Goal: Check status: Check status

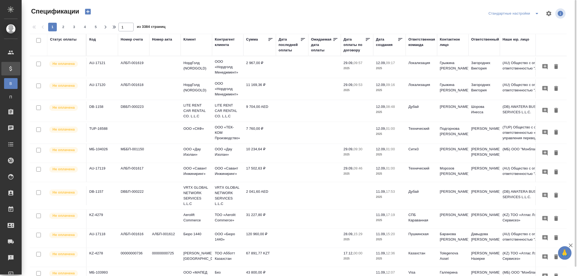
click at [94, 37] on div "Код" at bounding box center [92, 39] width 6 height 5
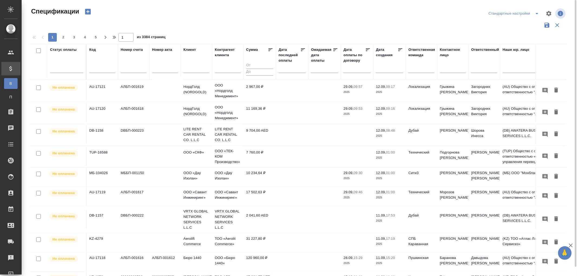
click at [98, 72] on input "text" at bounding box center [102, 69] width 26 height 7
paste input "AU-16708"
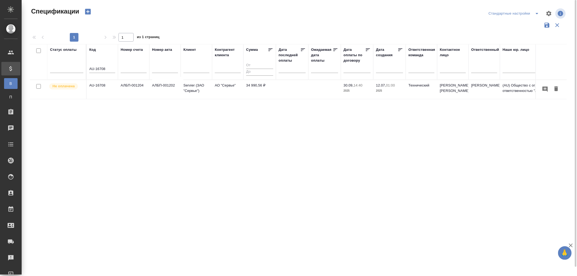
click at [354, 84] on p "30.09," at bounding box center [349, 85] width 10 height 4
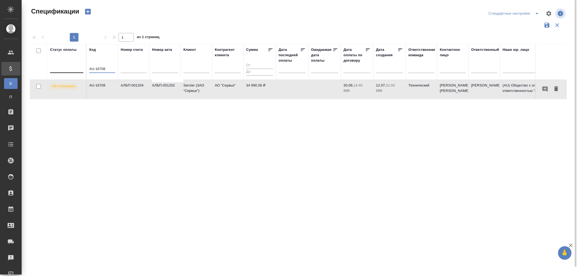
drag, startPoint x: 110, startPoint y: 68, endPoint x: 71, endPoint y: 67, distance: 39.5
click at [71, 67] on tr "Статус оплаты Код AU-16708 Номер счета Номер акта Клиент Контрагент клиента Сум…" at bounding box center [381, 62] width 703 height 36
paste input "60"
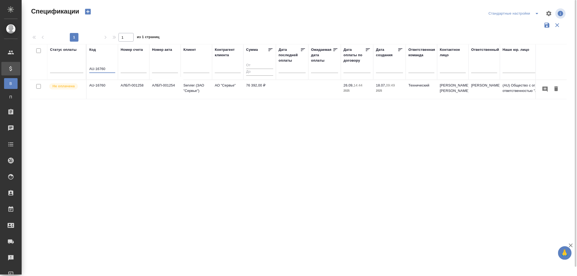
click at [107, 66] on input "AU-16760" at bounding box center [102, 69] width 26 height 7
drag, startPoint x: 112, startPoint y: 68, endPoint x: 77, endPoint y: 67, distance: 34.4
click at [77, 67] on tr "Статус оплаты Код AU-16760 Номер счета Номер акта Клиент Контрагент клиента Сум…" at bounding box center [381, 62] width 703 height 36
paste input "4"
drag, startPoint x: 111, startPoint y: 70, endPoint x: 79, endPoint y: 68, distance: 32.0
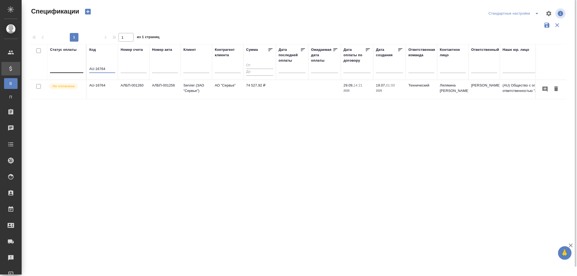
click at [79, 68] on tr "Статус оплаты Код AU-16764 Номер счета Номер акта Клиент Контрагент клиента Сум…" at bounding box center [381, 62] width 703 height 36
paste input "8"
drag, startPoint x: 116, startPoint y: 68, endPoint x: 105, endPoint y: 69, distance: 11.6
click at [105, 69] on th "Код AU-16864" at bounding box center [102, 62] width 31 height 36
drag, startPoint x: 109, startPoint y: 69, endPoint x: 75, endPoint y: 68, distance: 34.4
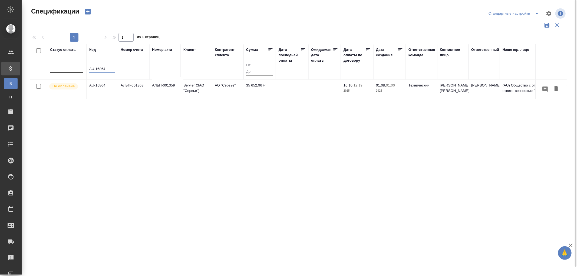
click at [75, 68] on tr "Статус оплаты Код AU-16864 Номер счета Номер акта Клиент Контрагент клиента Сум…" at bounding box center [381, 62] width 703 height 36
paste input "7093"
drag, startPoint x: 111, startPoint y: 71, endPoint x: 75, endPoint y: 69, distance: 36.3
click at [75, 69] on tr "Статус оплаты Код AU-17093 Номер счета Номер акта Клиент Контрагент клиента Сум…" at bounding box center [381, 62] width 703 height 36
paste input "104"
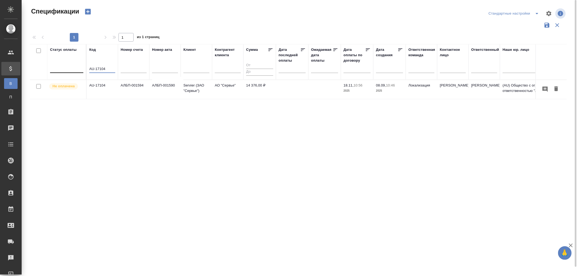
drag, startPoint x: 107, startPoint y: 70, endPoint x: 74, endPoint y: 67, distance: 33.9
click at [74, 67] on tr "Статус оплаты Код AU-17104 Номер счета Номер акта Клиент Контрагент клиента Сум…" at bounding box center [381, 62] width 703 height 36
paste input "17"
type input "AU-17117"
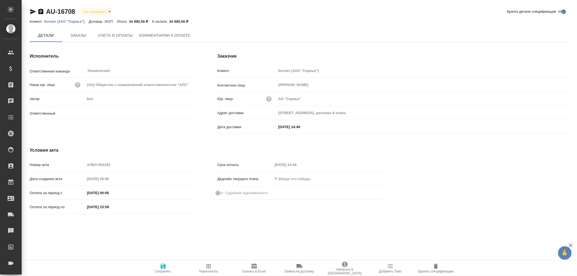
type input "[PERSON_NAME]"
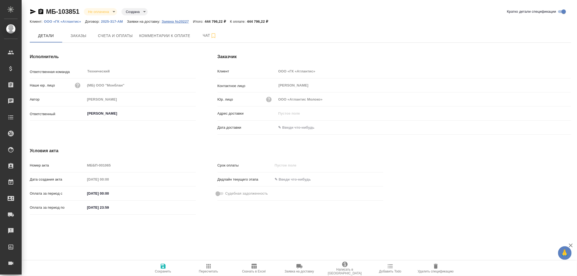
click at [175, 22] on p "Заявка №20227" at bounding box center [177, 21] width 31 height 4
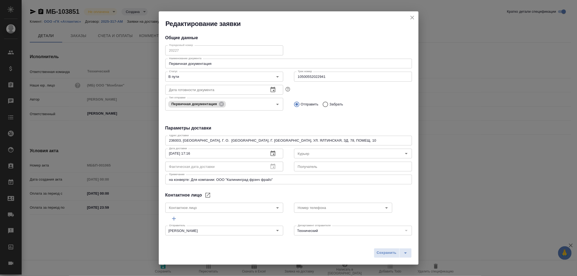
type input "[PERSON_NAME]"
type input "[PHONE_NUMBER]"
type input "Russian Post"
click at [412, 18] on icon "close" at bounding box center [412, 17] width 6 height 6
